Goal: Use online tool/utility: Utilize a website feature to perform a specific function

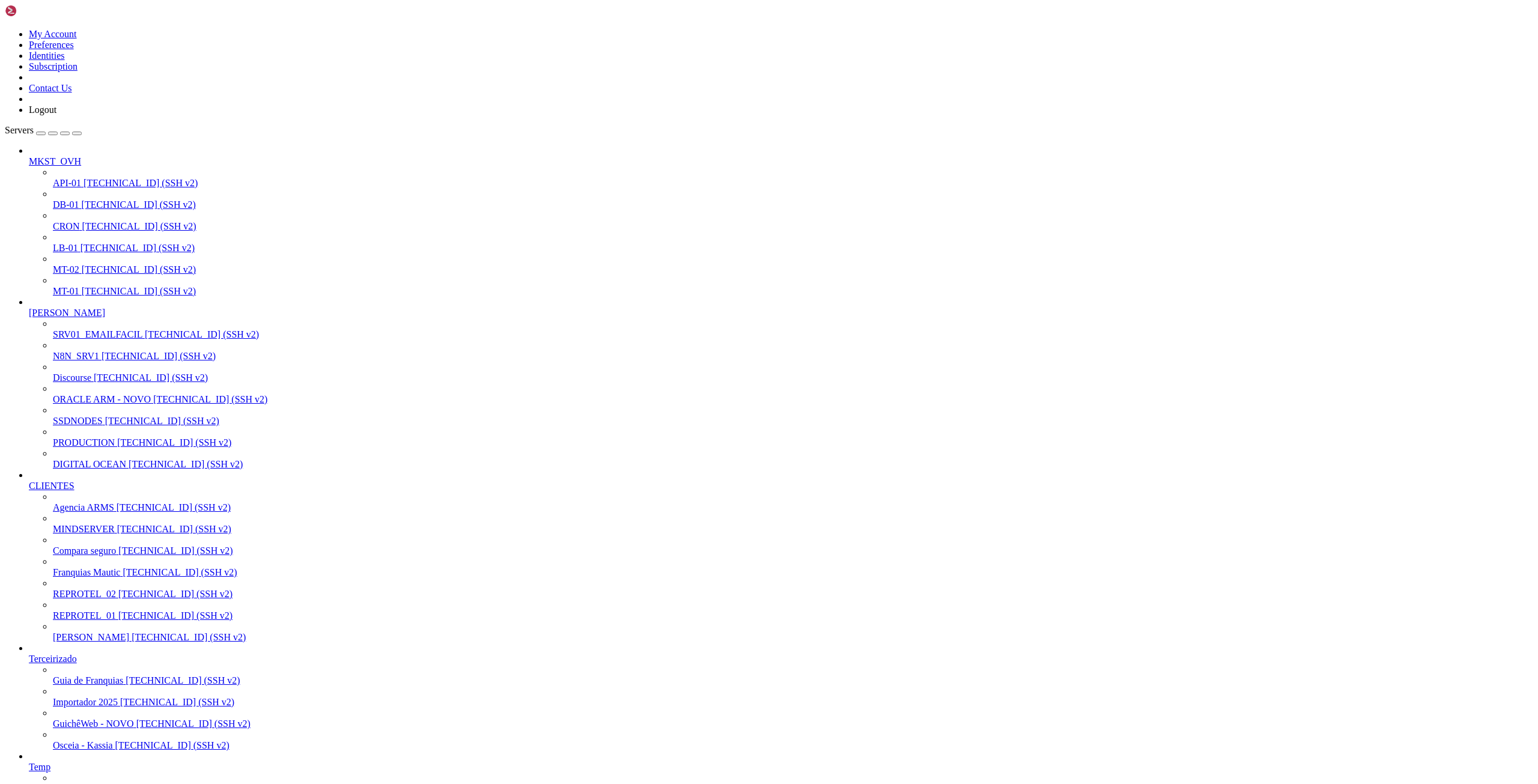
scroll to position [909, 0]
drag, startPoint x: 11, startPoint y: 1153, endPoint x: 199, endPoint y: 1828, distance: 700.7
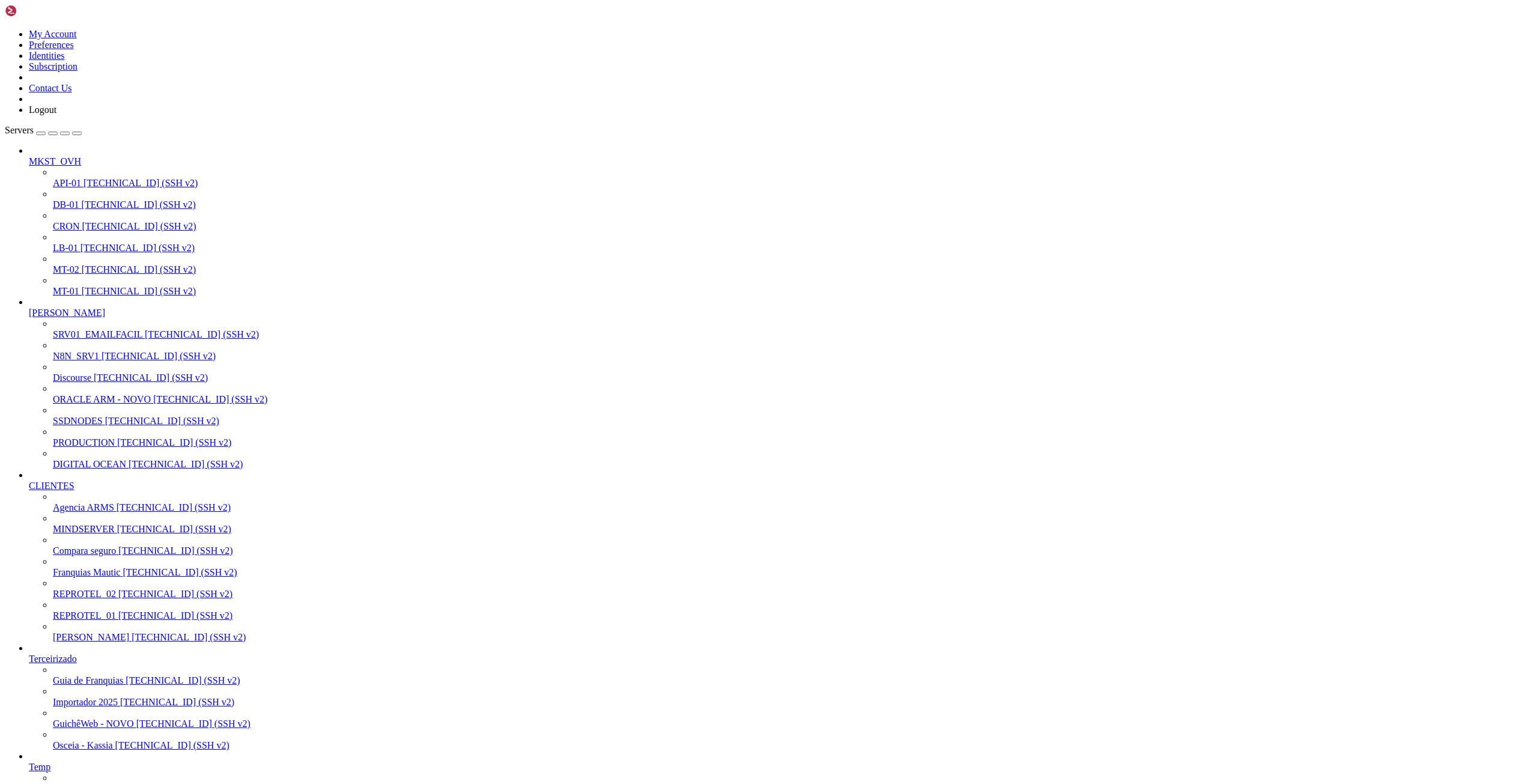
paste textarea "version: '3.8' services: # MySQL 8.x dedicado para este ambiente mysql-mtc5test…"
type textarea "version: '3.8' services: # MySQL 8.x dedicado para este ambiente mysql-mtc5test…"
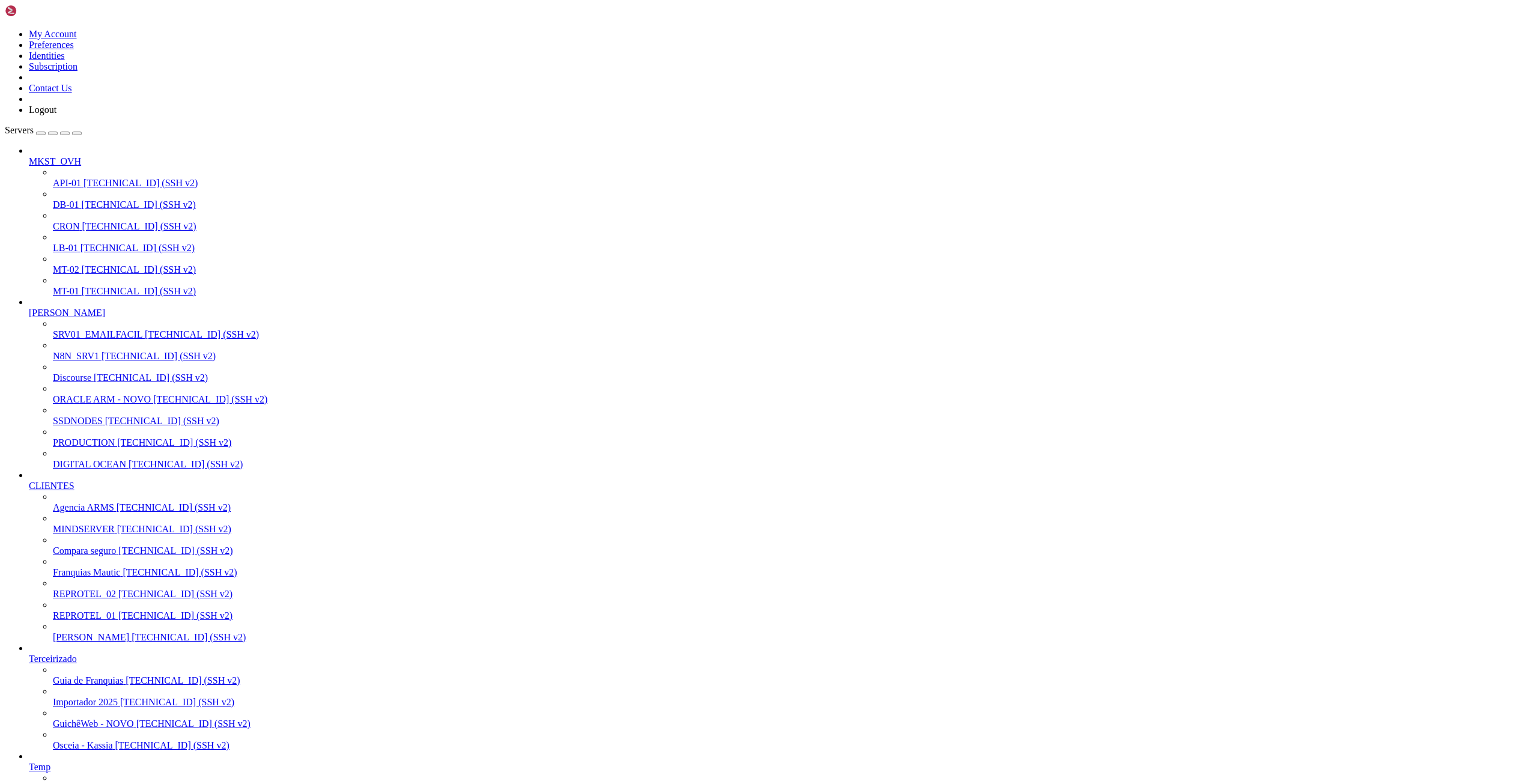
drag, startPoint x: 11, startPoint y: 1154, endPoint x: 295, endPoint y: 1755, distance: 664.7
drag, startPoint x: 11, startPoint y: 1155, endPoint x: 295, endPoint y: 1779, distance: 685.6
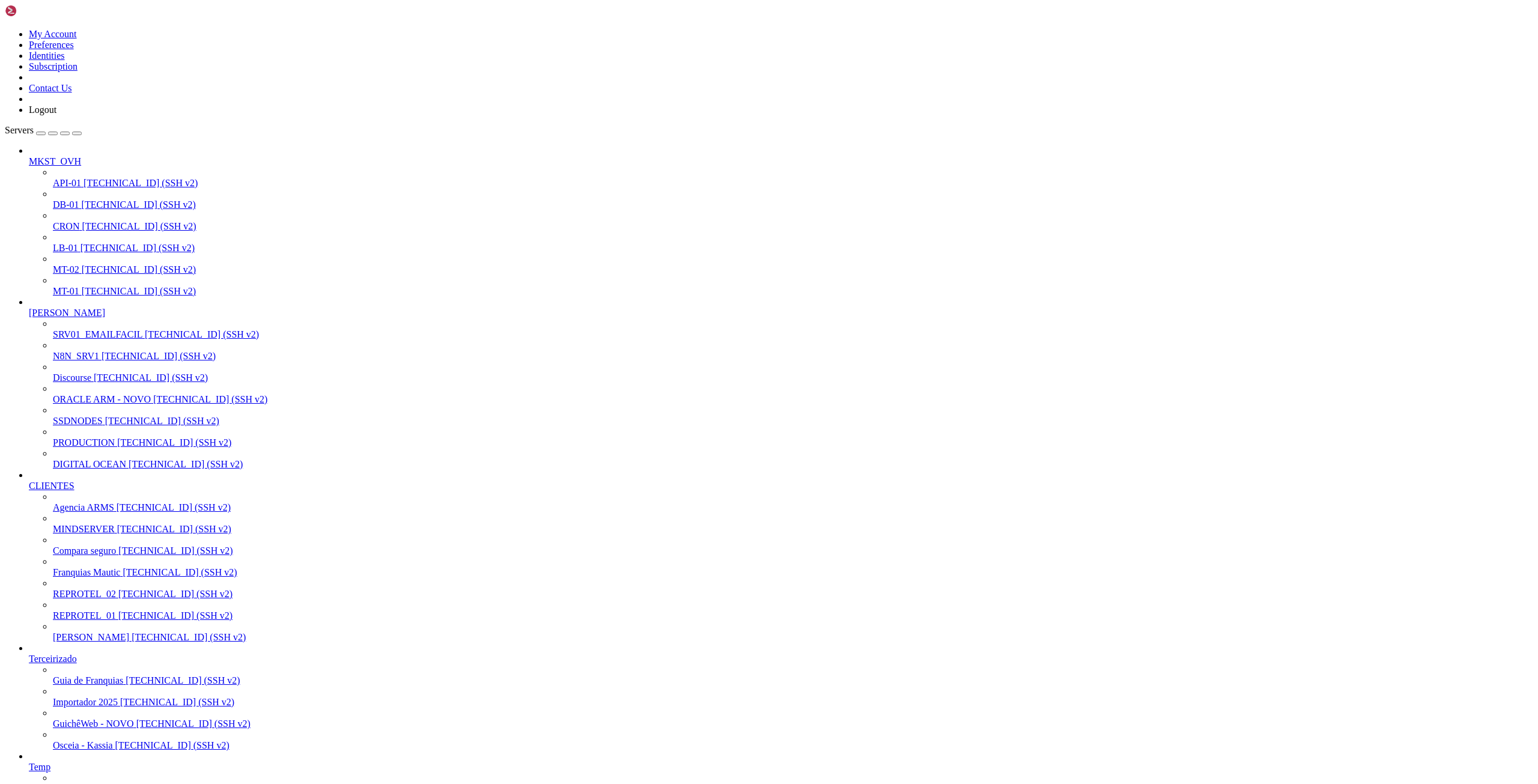
drag, startPoint x: 11, startPoint y: 1545, endPoint x: 311, endPoint y: 1826, distance: 411.0
